Goal: Information Seeking & Learning: Find specific page/section

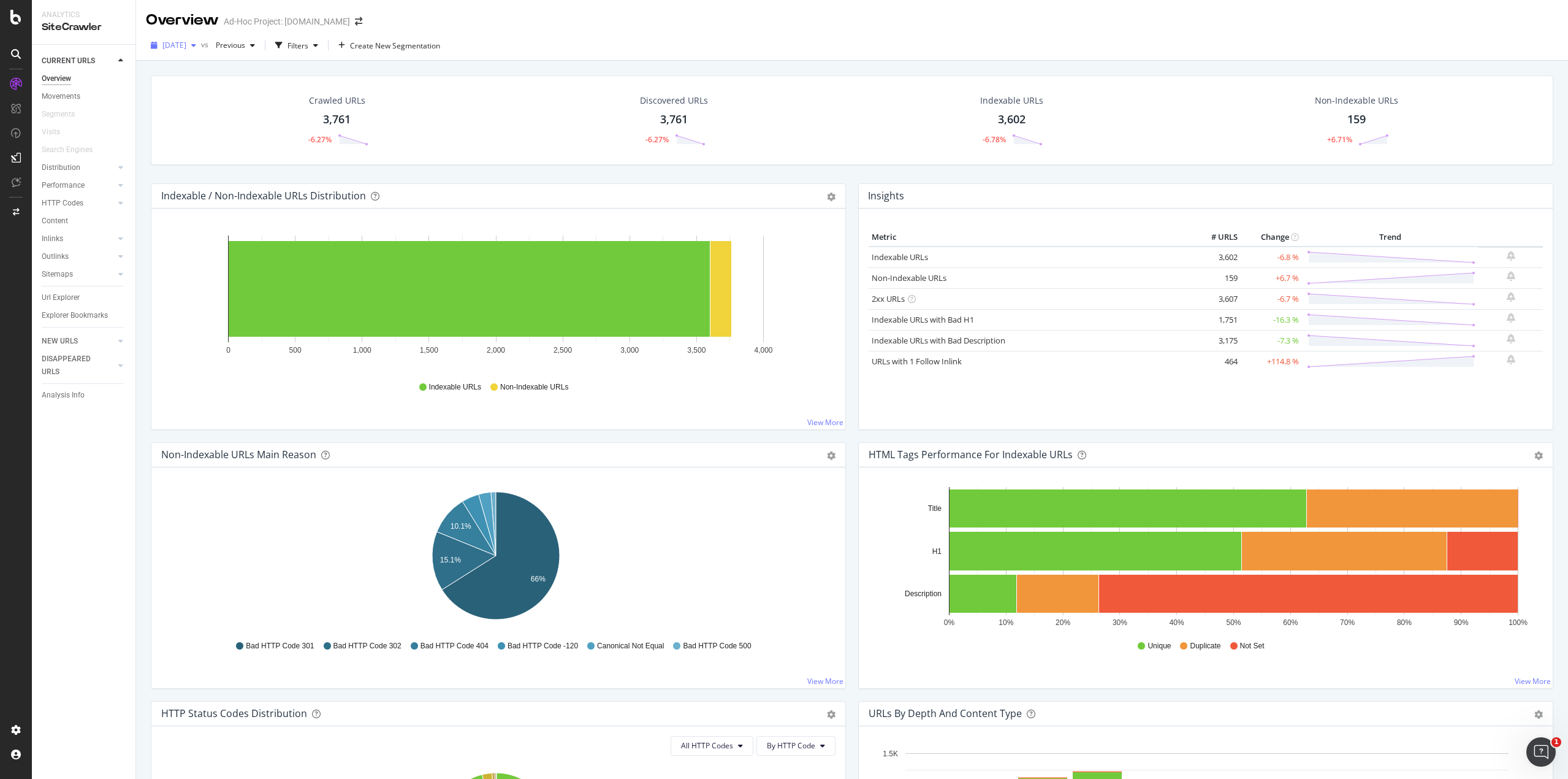
click at [186, 41] on span "2025 Aug. 21st" at bounding box center [174, 45] width 24 height 11
click at [210, 64] on div "[DATE]" at bounding box center [198, 69] width 68 height 11
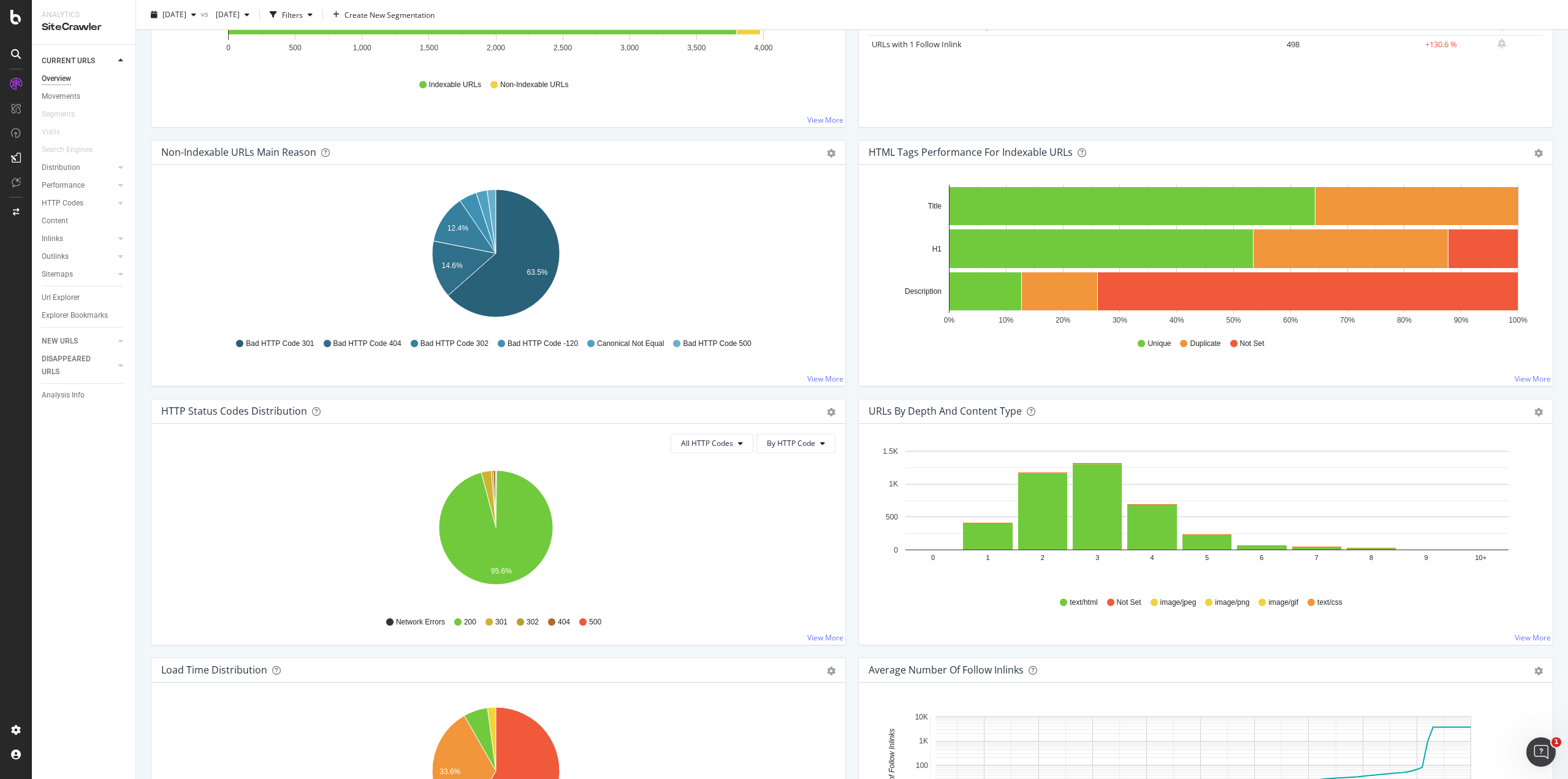
scroll to position [307, 0]
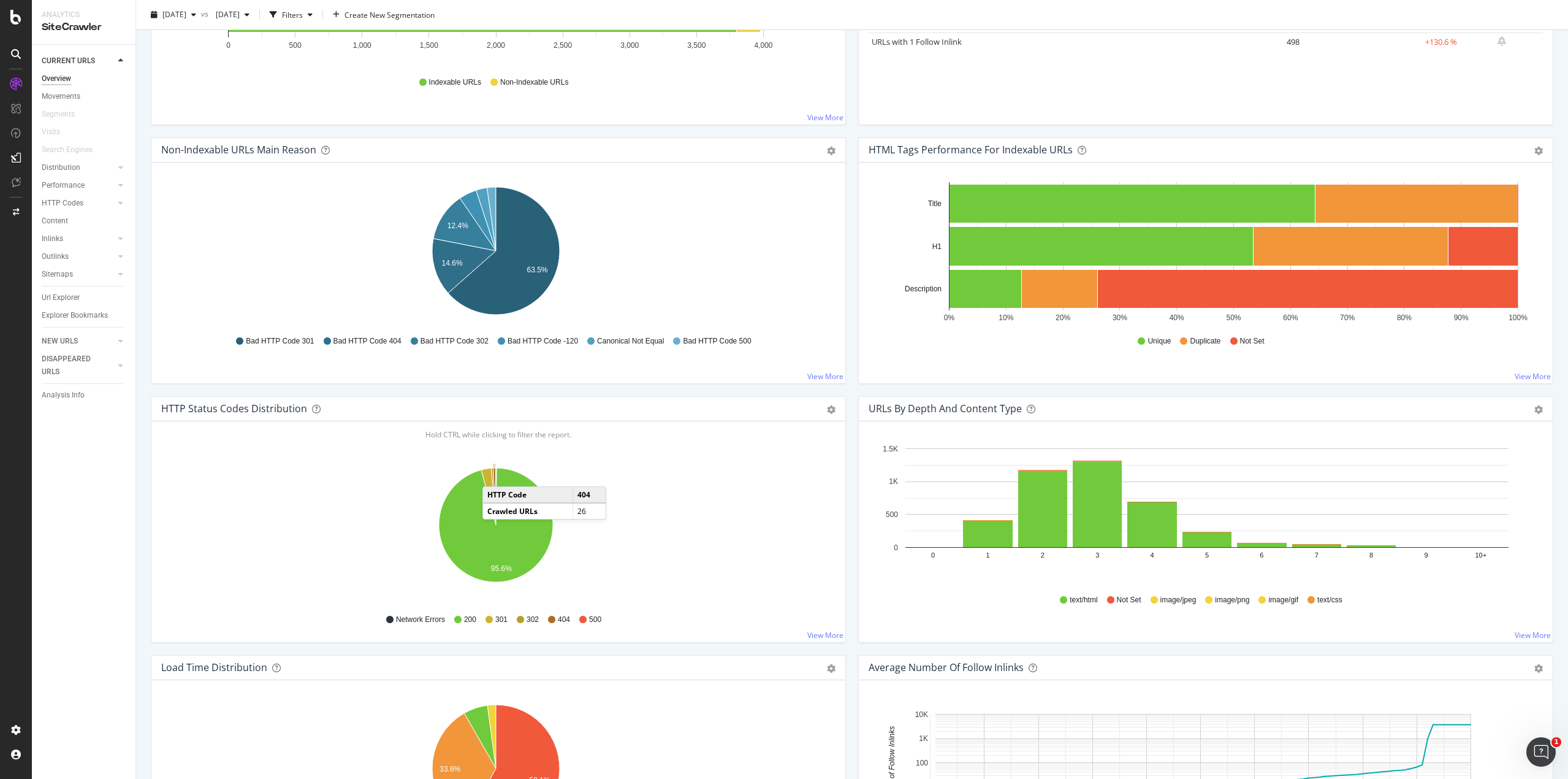
click at [495, 474] on icon "A chart." at bounding box center [495, 496] width 2 height 57
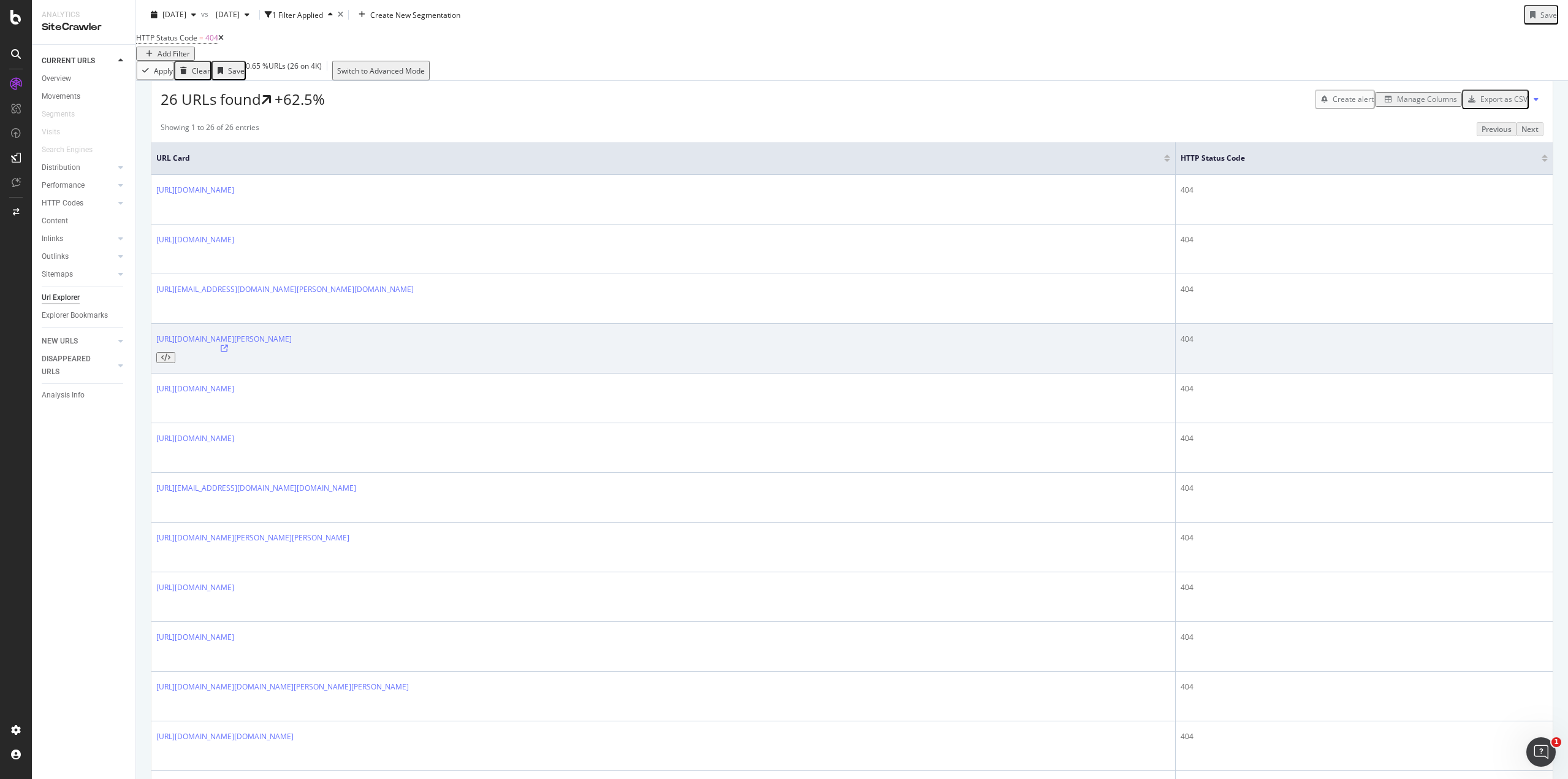
scroll to position [245, 0]
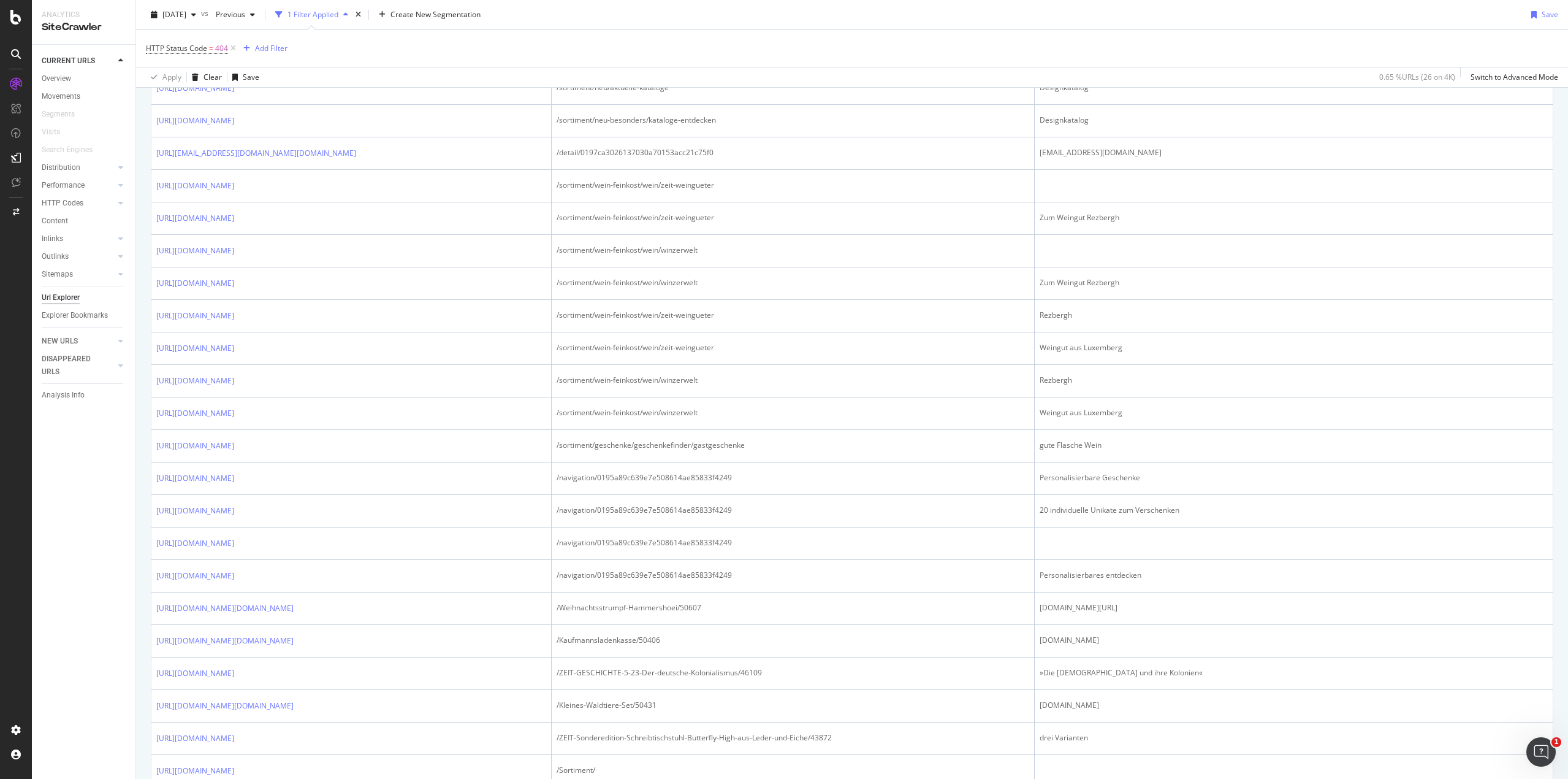
scroll to position [797, 0]
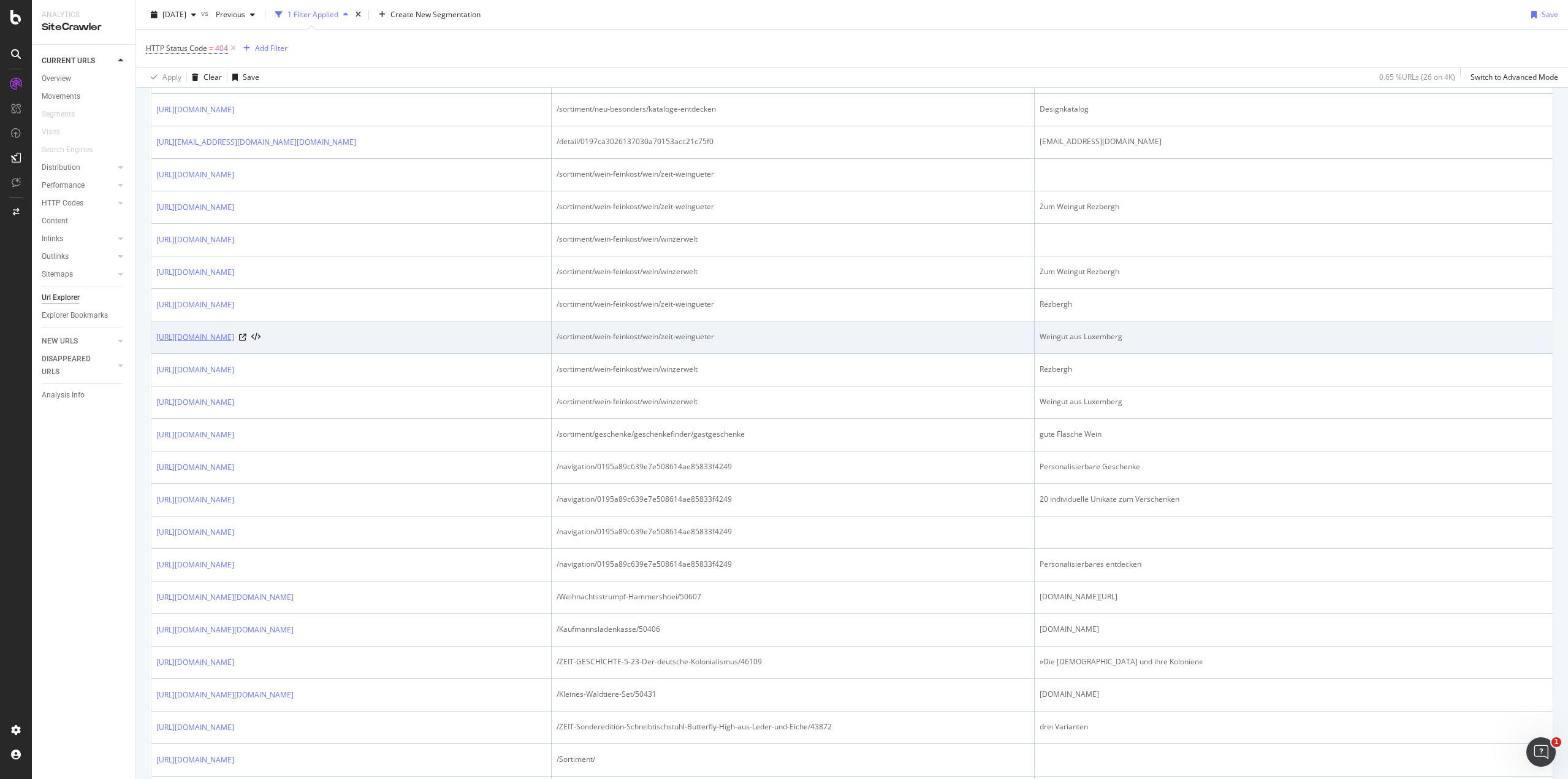
click at [234, 336] on link "[URL][DOMAIN_NAME]" at bounding box center [194, 337] width 78 height 12
click at [247, 334] on icon at bounding box center [243, 337] width 8 height 8
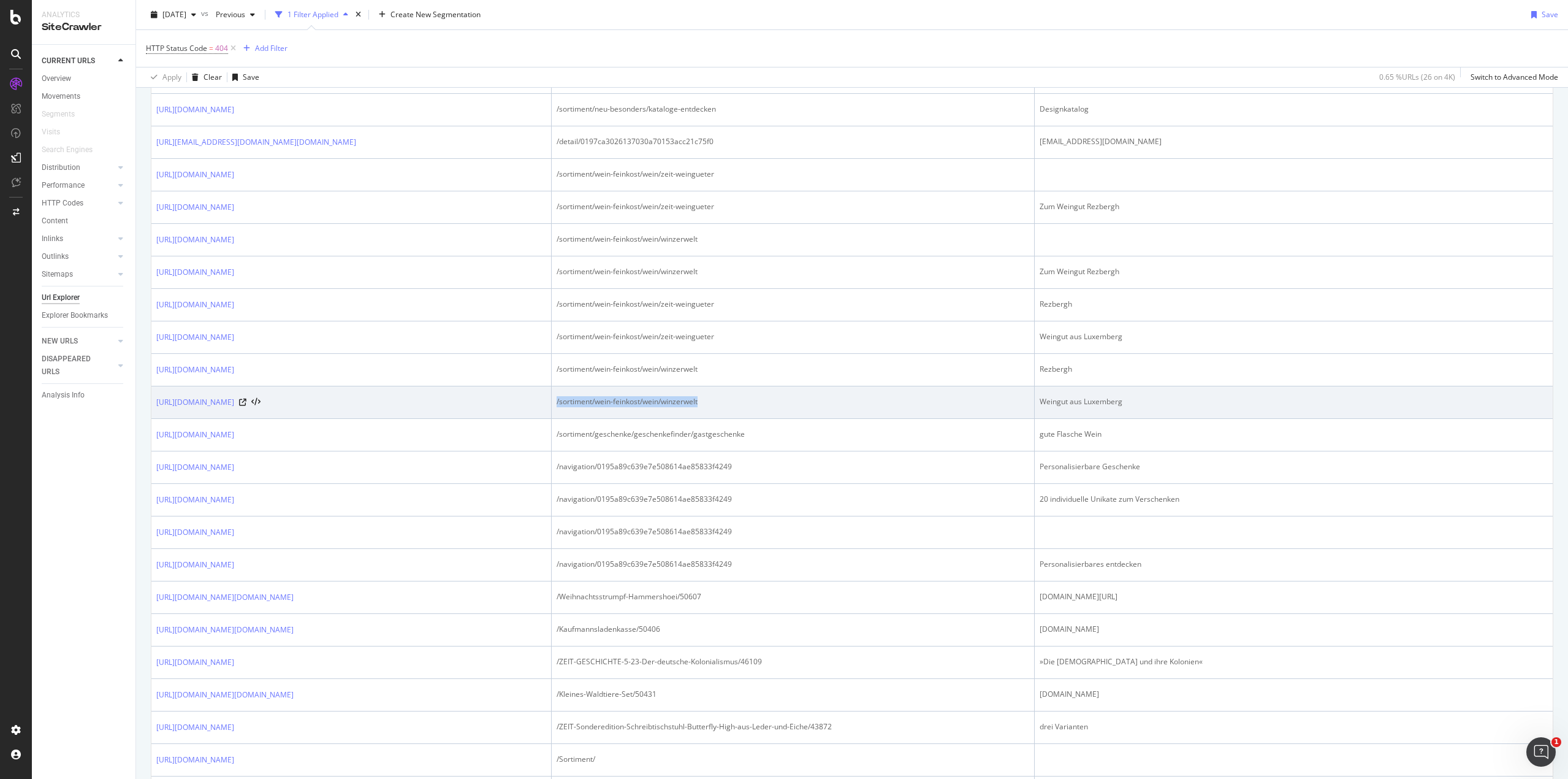
drag, startPoint x: 781, startPoint y: 400, endPoint x: 629, endPoint y: 409, distance: 152.3
click at [629, 409] on td "/sortiment/wein-feinkost/wein/winzerwelt" at bounding box center [793, 402] width 483 height 32
copy div "/sortiment/wein-feinkost/wein/winzerwelt"
